Goal: Navigation & Orientation: Find specific page/section

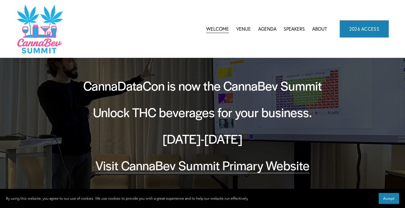
scroll to position [13, 0]
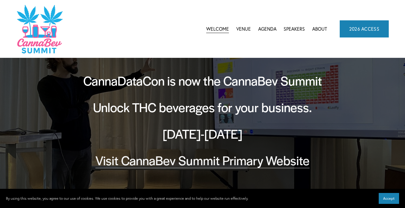
click at [150, 163] on link "Visit CannaBev Summit Primary Website" at bounding box center [202, 160] width 214 height 17
click at [243, 28] on link "Venue" at bounding box center [243, 29] width 14 height 9
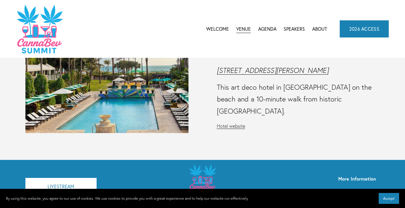
scroll to position [65, 0]
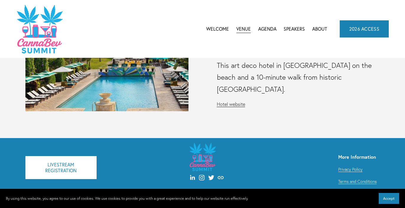
click at [230, 101] on link "Hotel website" at bounding box center [231, 104] width 28 height 6
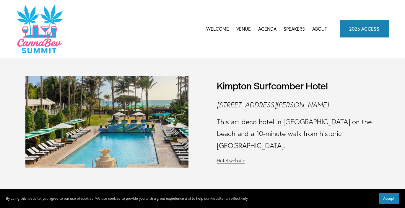
scroll to position [12, 0]
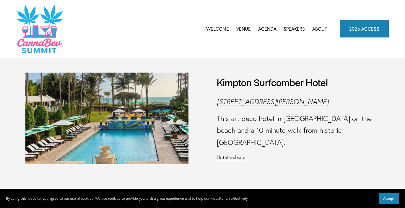
click at [0, 0] on span "CannaBev Summit 2026" at bounding box center [0, 0] width 0 height 0
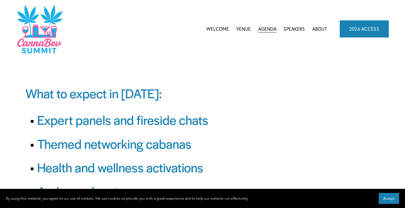
click at [218, 28] on link "Welcome" at bounding box center [217, 29] width 23 height 9
